Goal: Transaction & Acquisition: Purchase product/service

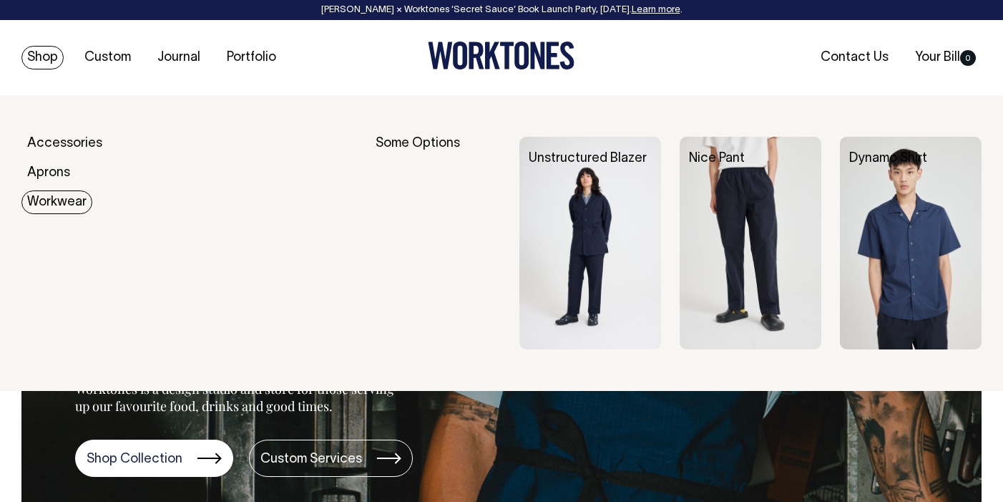
click at [409, 138] on div "Some Options" at bounding box center [438, 243] width 124 height 212
click at [68, 204] on link "Workwear" at bounding box center [56, 202] width 71 height 24
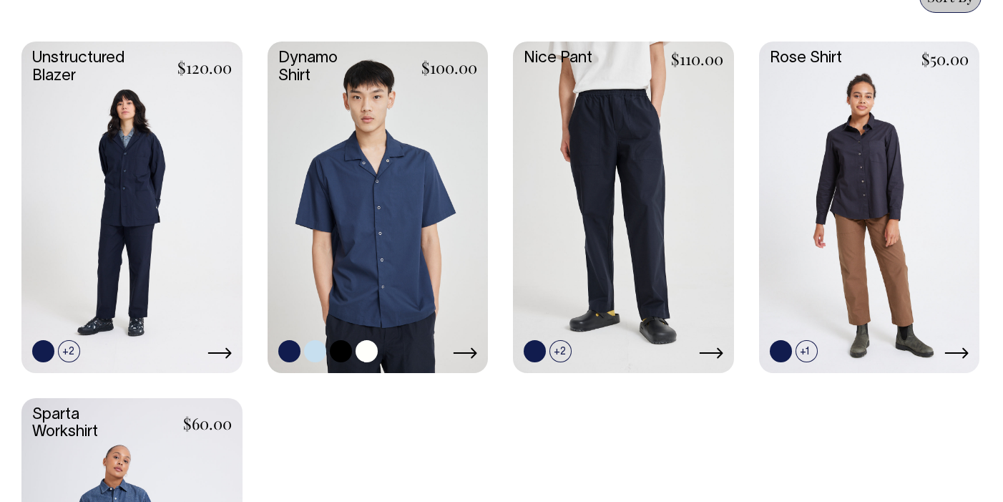
click at [386, 210] on link at bounding box center [378, 205] width 221 height 328
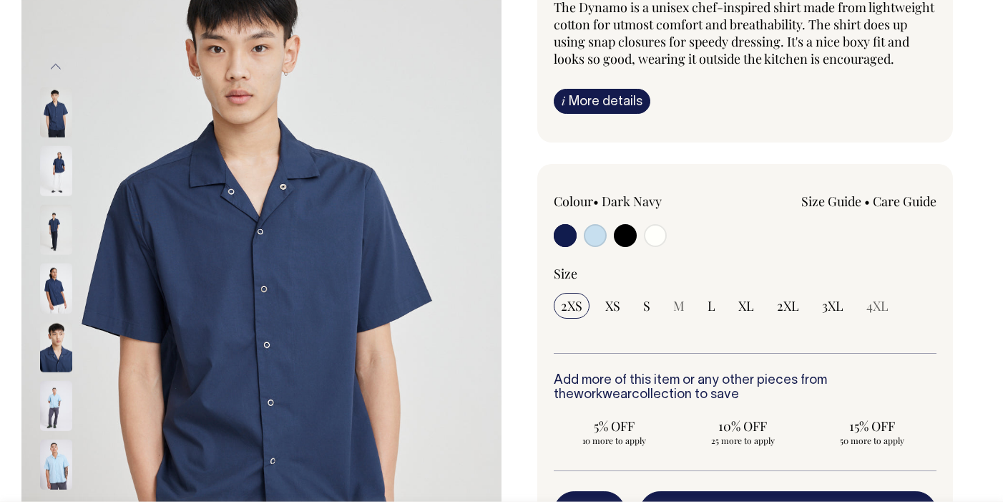
scroll to position [168, 0]
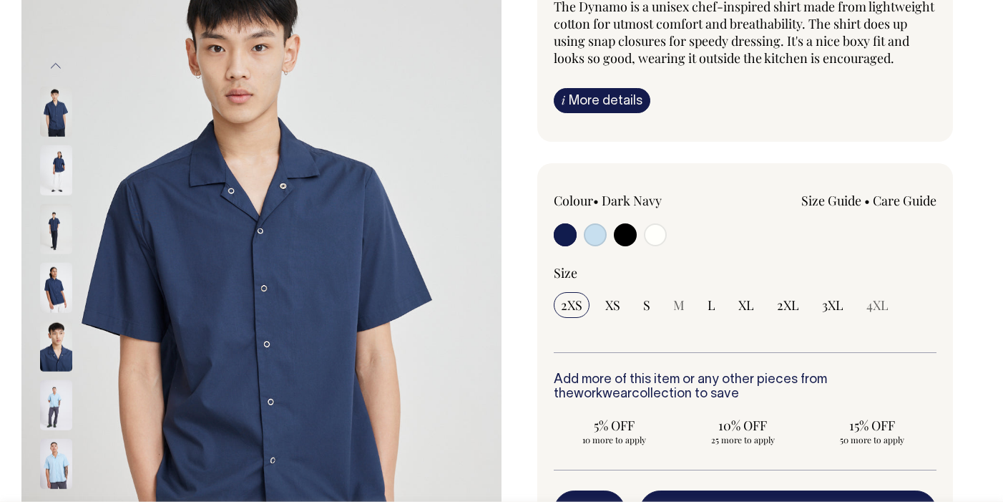
click at [657, 240] on input "radio" at bounding box center [655, 234] width 23 height 23
radio input "true"
select select "Off-White"
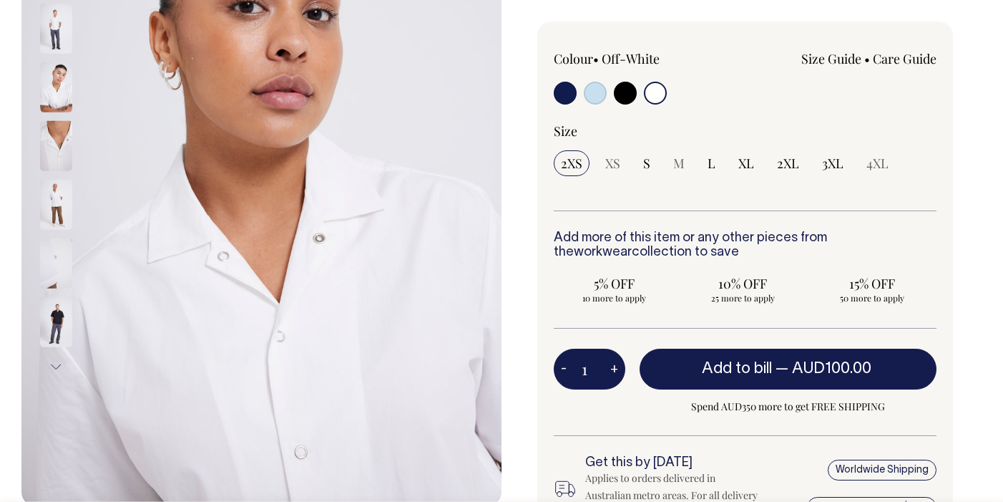
scroll to position [310, 0]
click at [631, 86] on input "radio" at bounding box center [625, 93] width 23 height 23
radio input "true"
select select "Black"
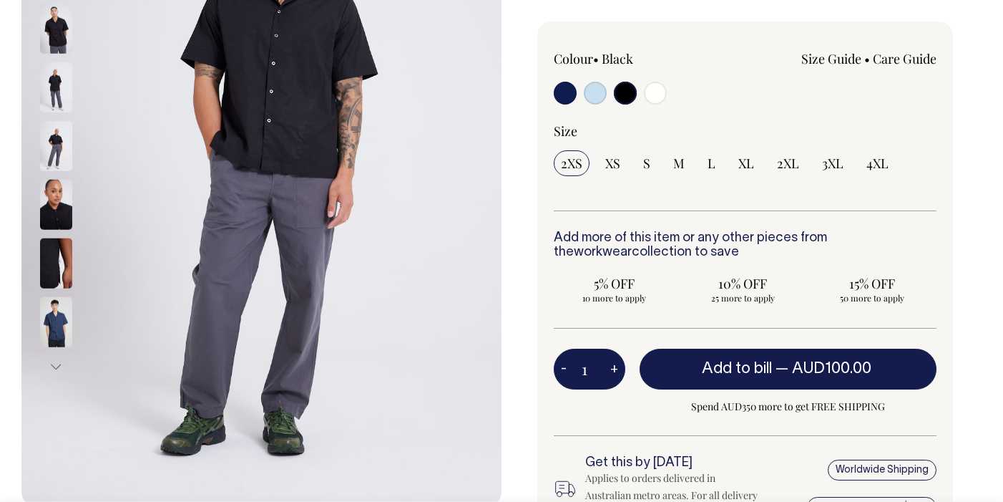
click at [597, 91] on input "radio" at bounding box center [595, 93] width 23 height 23
radio input "true"
select select "True Blue"
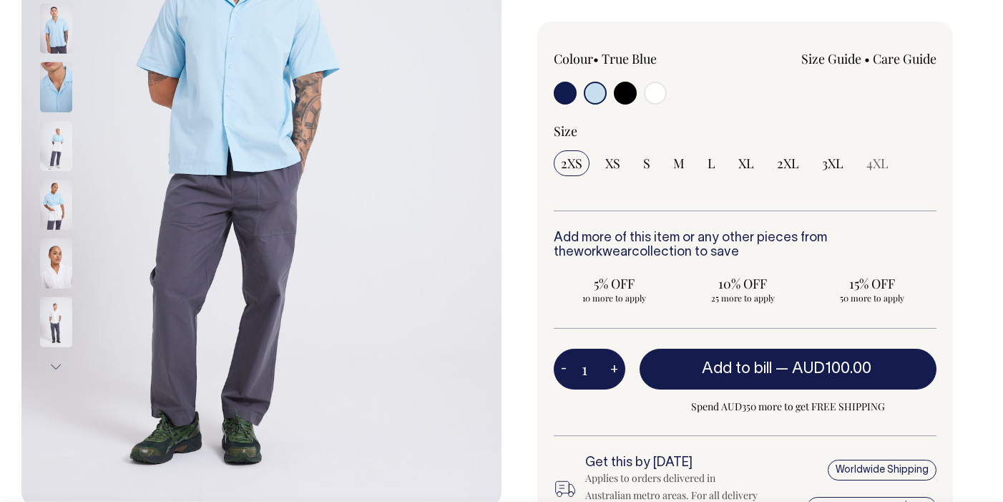
click at [563, 91] on input "radio" at bounding box center [565, 93] width 23 height 23
radio input "true"
select select "Dark Navy"
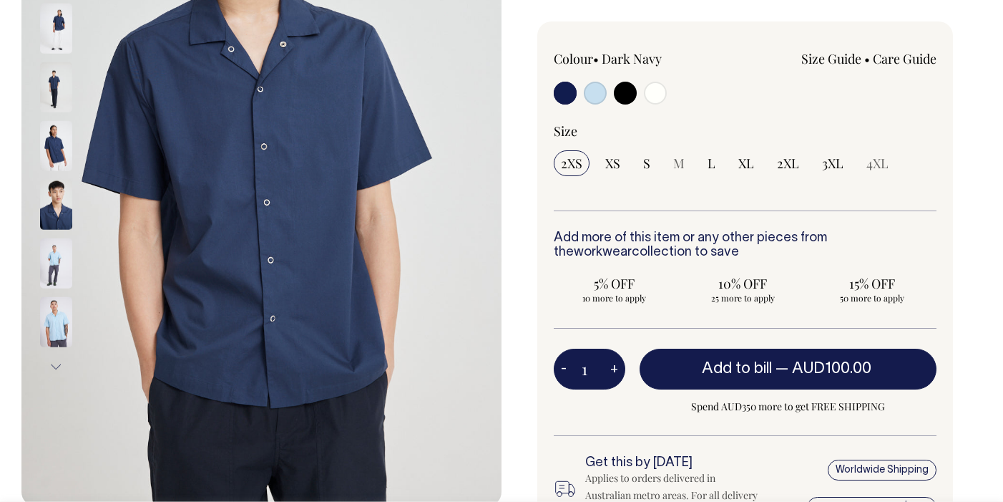
click at [655, 89] on input "radio" at bounding box center [655, 93] width 23 height 23
radio input "true"
select select "Off-White"
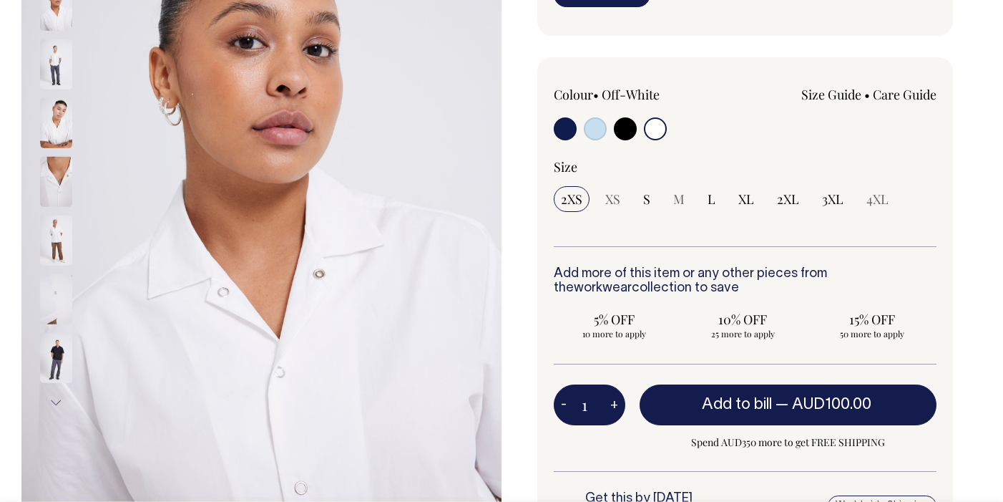
scroll to position [274, 0]
